Goal: Information Seeking & Learning: Find contact information

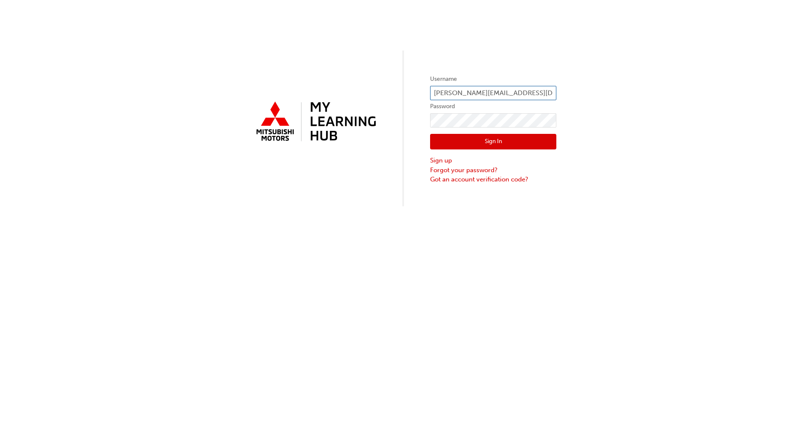
click at [486, 90] on input "[PERSON_NAME][EMAIL_ADDRESS][DOMAIN_NAME]" at bounding box center [493, 93] width 126 height 14
type input "[EMAIL_ADDRESS][DOMAIN_NAME]"
click at [485, 141] on button "Sign In" at bounding box center [493, 142] width 126 height 16
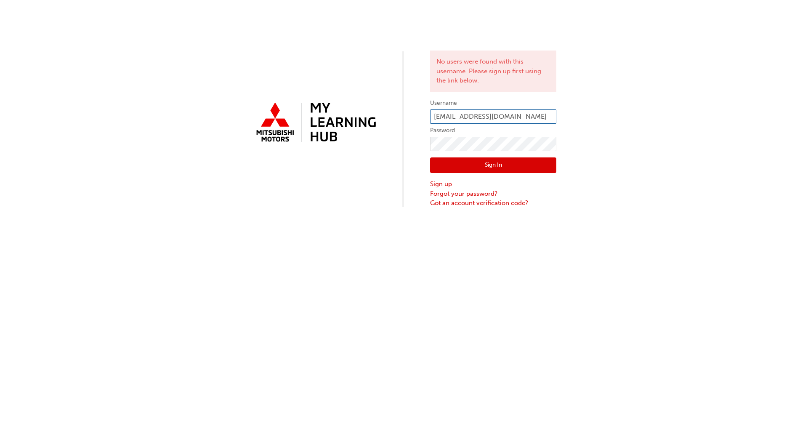
click at [481, 116] on input "[EMAIL_ADDRESS][DOMAIN_NAME]" at bounding box center [493, 116] width 126 height 14
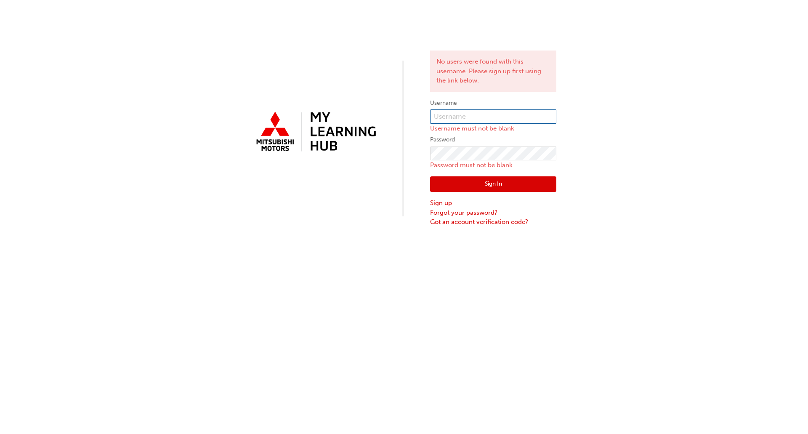
click at [459, 116] on input "text" at bounding box center [493, 116] width 126 height 14
type input "[PERSON_NAME][EMAIL_ADDRESS][DOMAIN_NAME]"
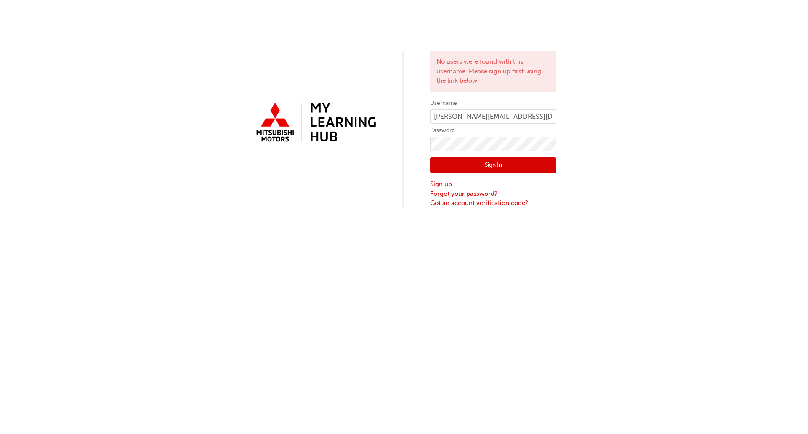
click at [468, 159] on button "Sign In" at bounding box center [493, 165] width 126 height 16
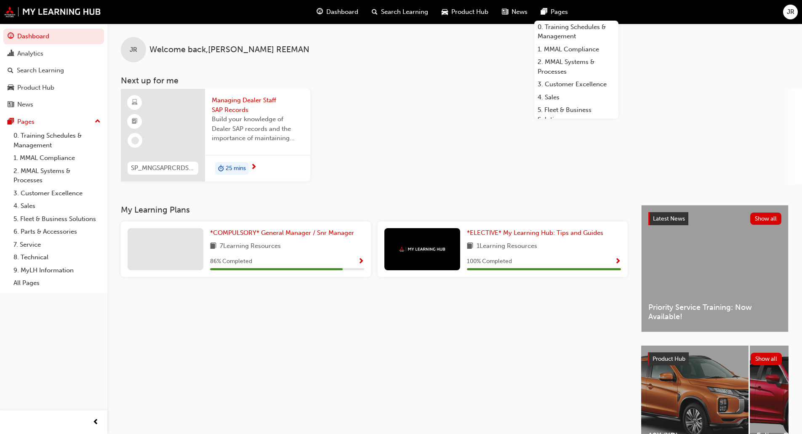
click at [788, 14] on span "JR" at bounding box center [790, 12] width 8 height 10
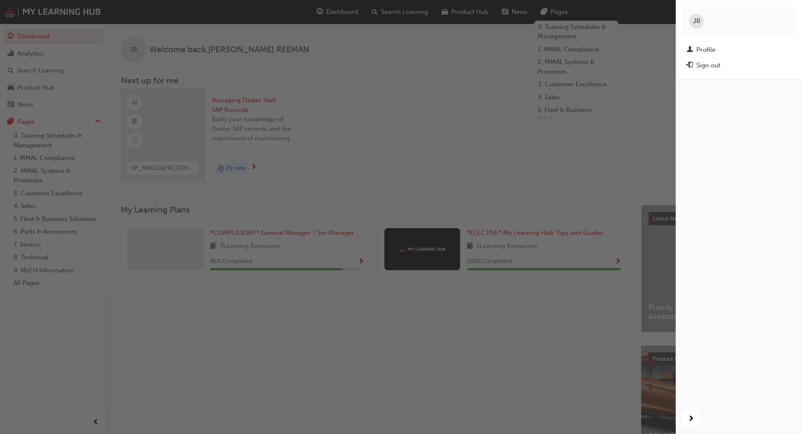
click at [392, 96] on div "button" at bounding box center [337, 217] width 675 height 434
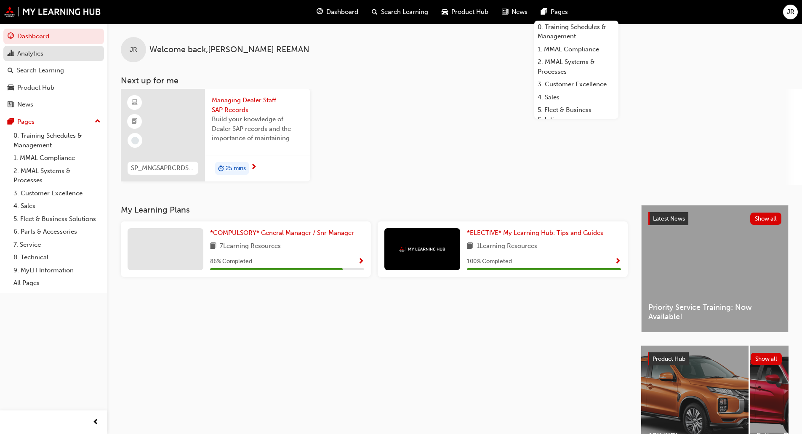
click at [39, 50] on div "Analytics" at bounding box center [30, 54] width 26 height 10
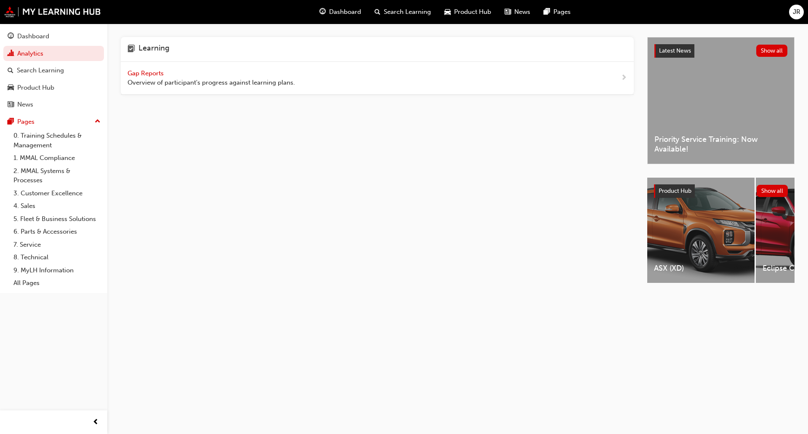
click at [160, 73] on span "Gap Reports" at bounding box center [147, 73] width 38 height 8
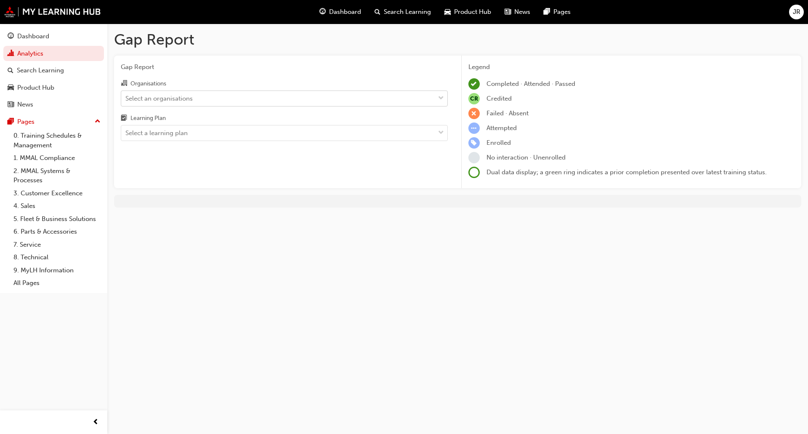
click at [220, 102] on div "Select an organisations" at bounding box center [278, 98] width 314 height 15
click at [126, 101] on input "Organisations Select an organisations" at bounding box center [125, 97] width 1 height 7
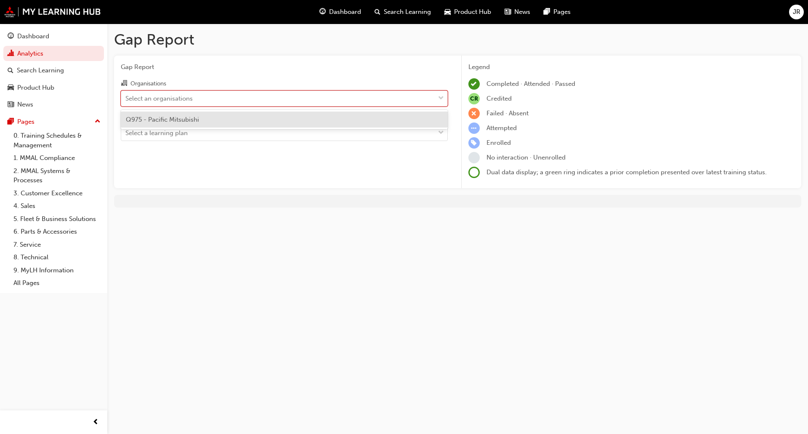
click at [202, 117] on div "Q975 - Pacific Mitsubishi" at bounding box center [284, 120] width 327 height 16
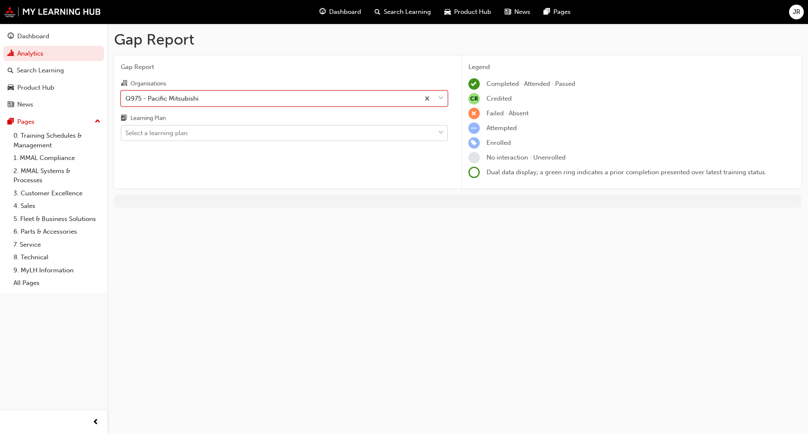
click at [190, 130] on div "Select a learning plan" at bounding box center [278, 133] width 314 height 15
click at [126, 130] on input "Learning Plan Select a learning plan" at bounding box center [125, 132] width 1 height 7
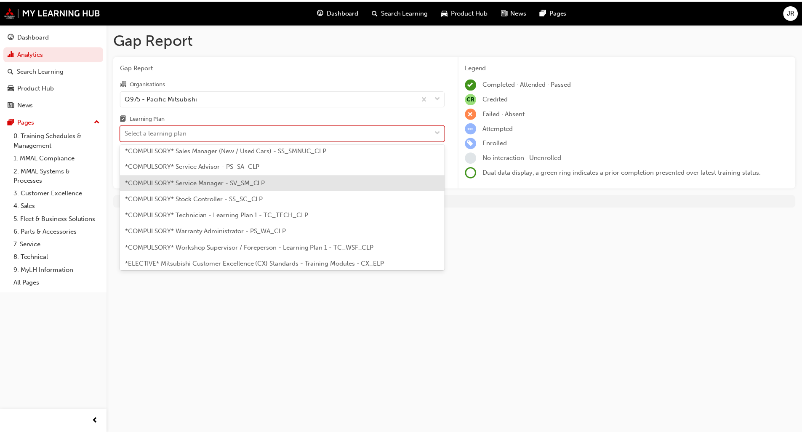
scroll to position [295, 0]
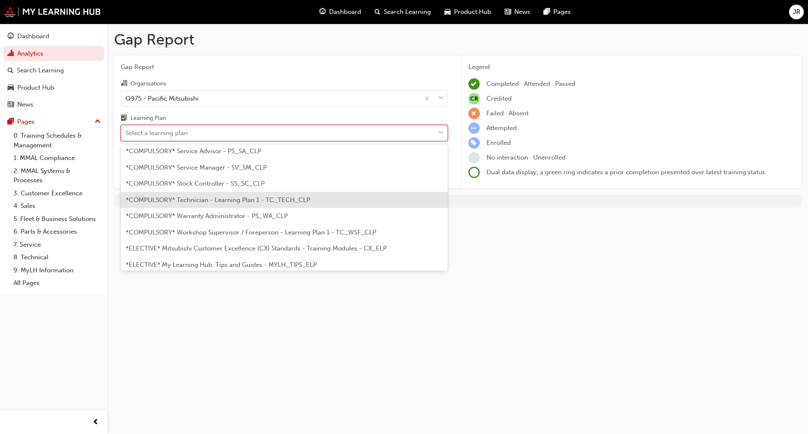
click at [266, 202] on span "*COMPULSORY* Technician - Learning Plan 1 - TC_TECH_CLP" at bounding box center [218, 200] width 184 height 8
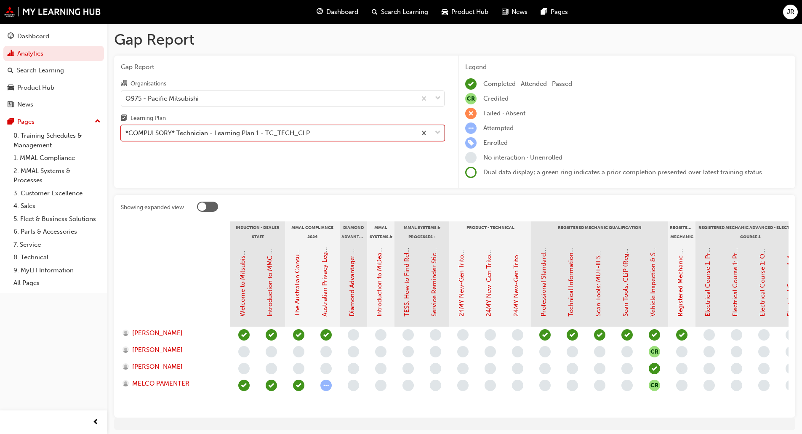
scroll to position [37, 0]
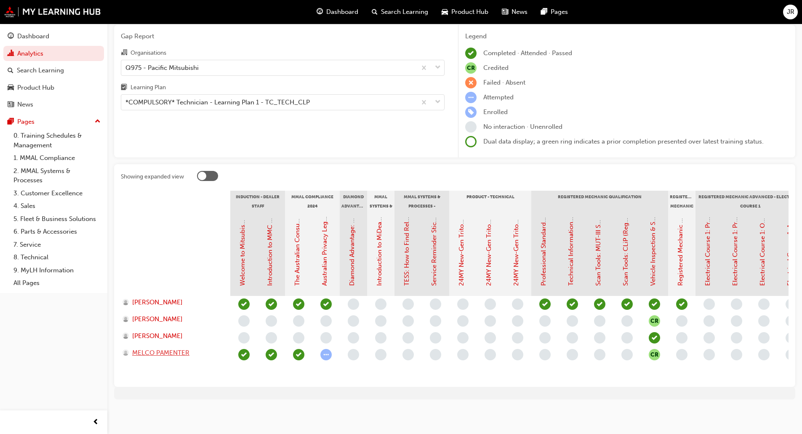
click at [188, 349] on span "MELCO PAMENTER" at bounding box center [160, 353] width 57 height 10
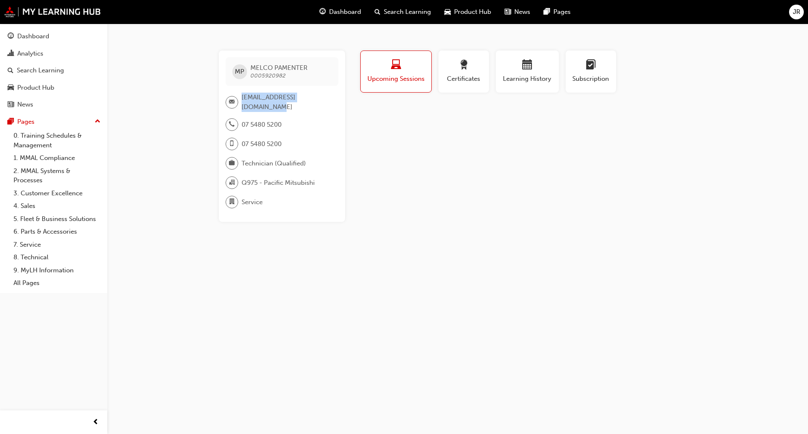
drag, startPoint x: 335, startPoint y: 98, endPoint x: 242, endPoint y: 98, distance: 93.4
click at [241, 98] on div "[EMAIL_ADDRESS][DOMAIN_NAME]" at bounding box center [282, 102] width 113 height 19
copy span "[EMAIL_ADDRESS][DOMAIN_NAME]"
click at [282, 73] on span "0005920982" at bounding box center [267, 75] width 35 height 7
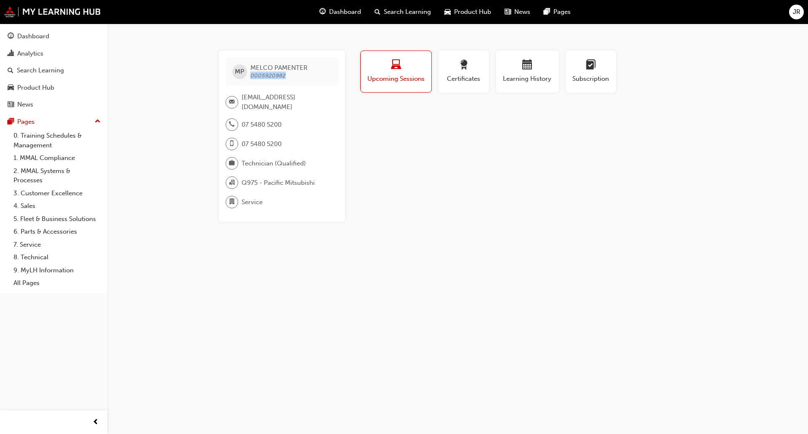
copy span "0005920982"
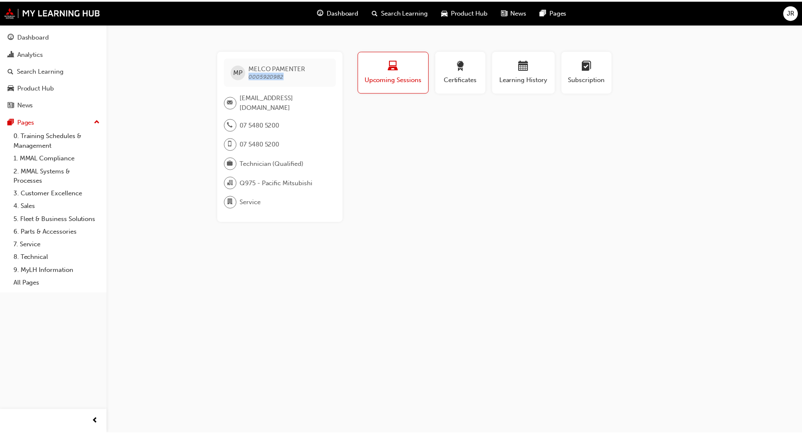
scroll to position [37, 0]
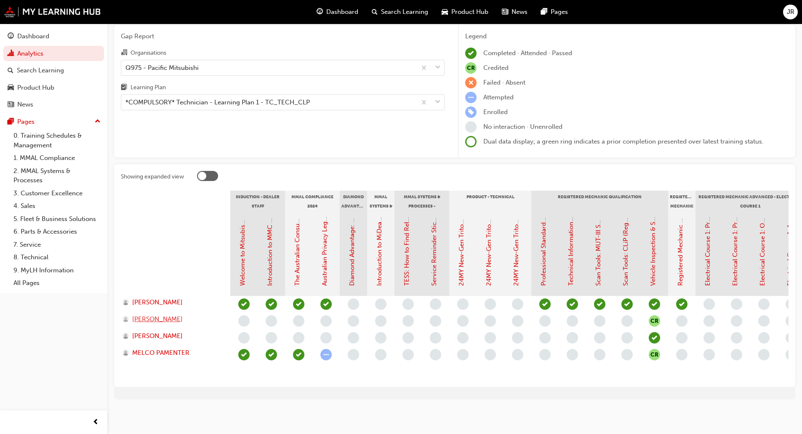
click at [164, 315] on span "[PERSON_NAME]" at bounding box center [157, 319] width 50 height 10
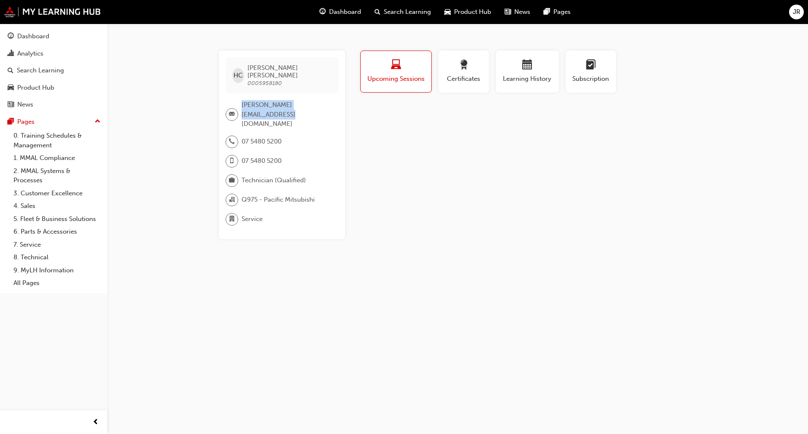
drag, startPoint x: 244, startPoint y: 95, endPoint x: 255, endPoint y: 104, distance: 14.7
click at [255, 104] on div "[PERSON_NAME][EMAIL_ADDRESS][DOMAIN_NAME]" at bounding box center [279, 114] width 106 height 29
